Goal: Information Seeking & Learning: Learn about a topic

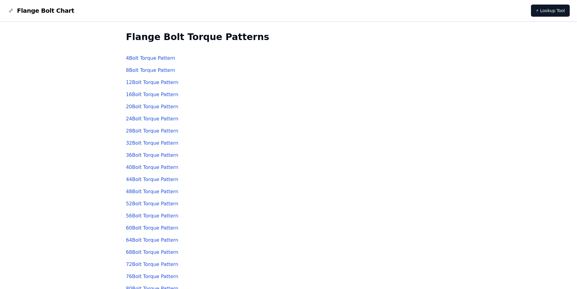
click at [152, 72] on link "8 Bolt Torque Pattern" at bounding box center [150, 70] width 49 height 6
click at [151, 60] on link "4 Bolt Torque Pattern" at bounding box center [150, 58] width 49 height 6
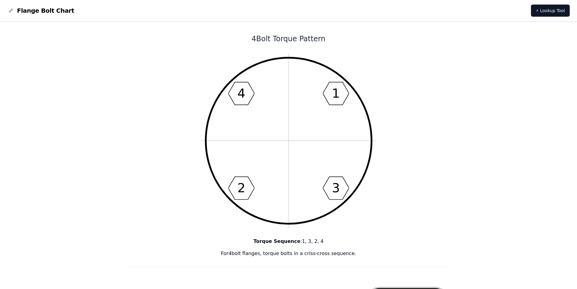
click at [337, 93] on text "1" at bounding box center [336, 93] width 8 height 15
click at [242, 195] on text "2" at bounding box center [241, 188] width 8 height 15
click at [349, 194] on icon "1 3 2 4" at bounding box center [288, 140] width 174 height 174
click at [225, 68] on icon "1 3 2 4" at bounding box center [288, 140] width 174 height 174
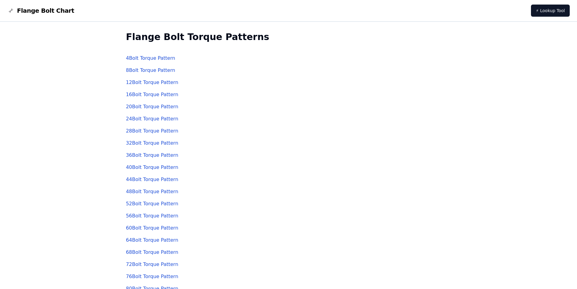
click at [141, 83] on link "12 Bolt Torque Pattern" at bounding box center [152, 82] width 52 height 6
